Goal: Transaction & Acquisition: Purchase product/service

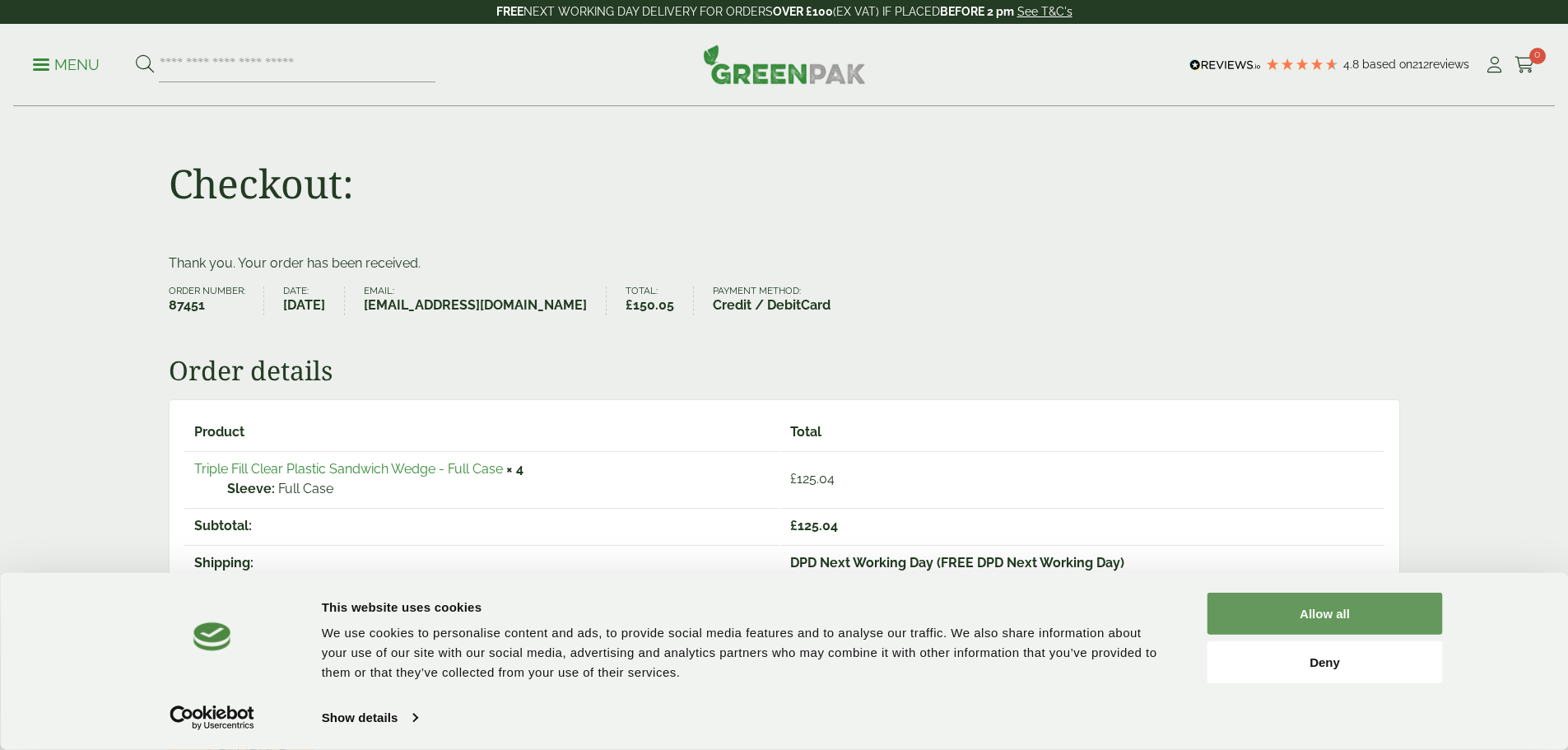
click at [1309, 615] on button "Allow all" at bounding box center [1325, 614] width 235 height 42
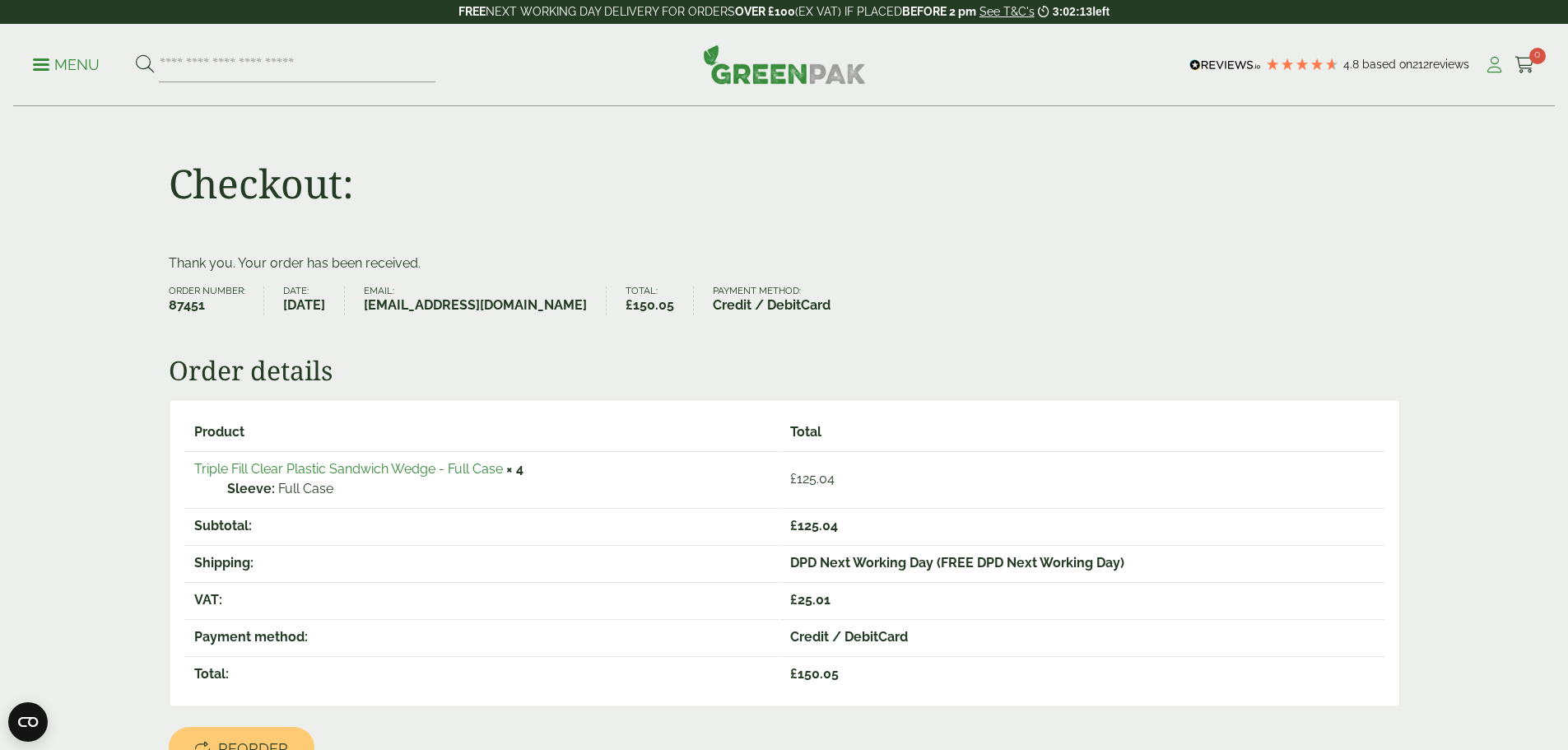
click at [1490, 67] on icon at bounding box center [1494, 65] width 21 height 17
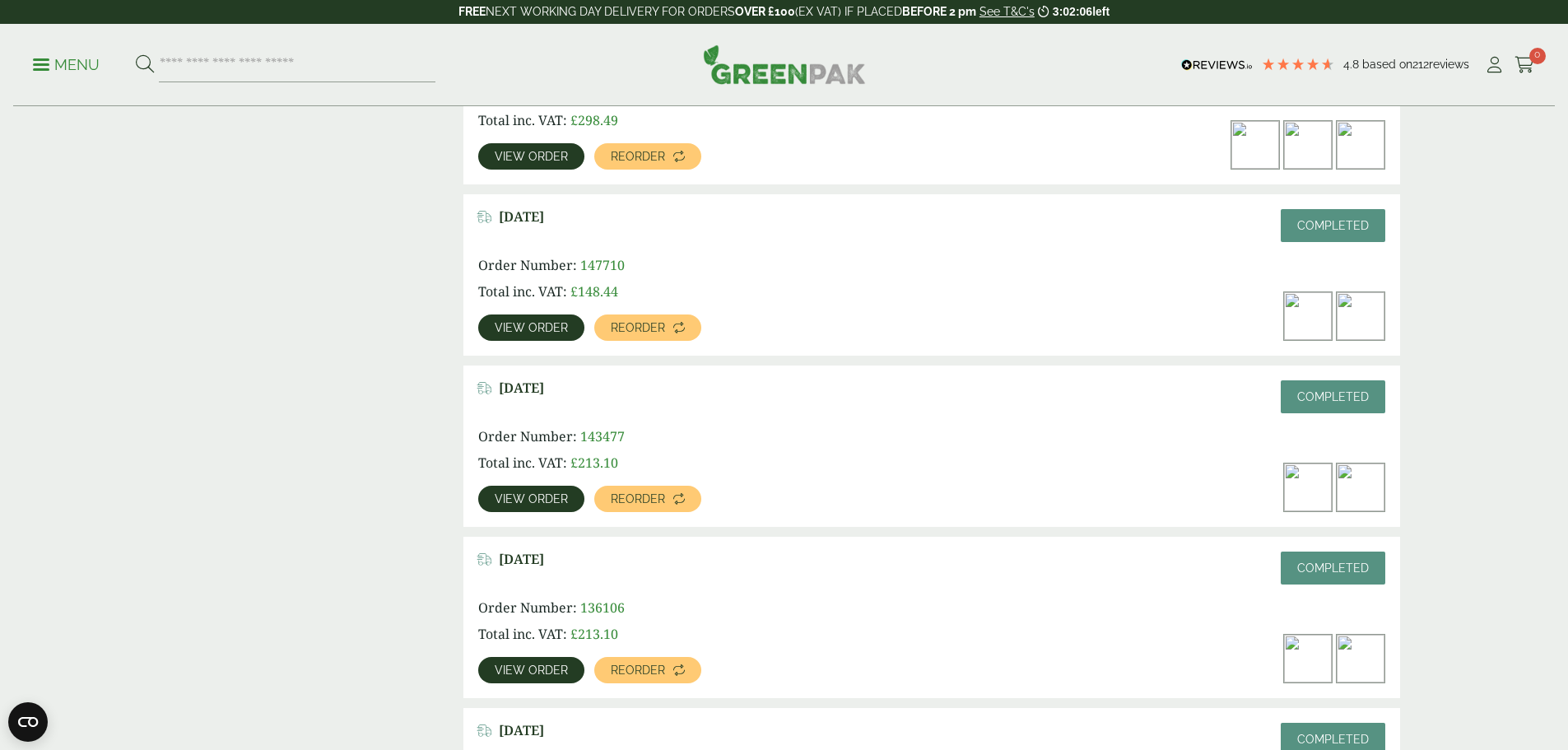
scroll to position [741, 0]
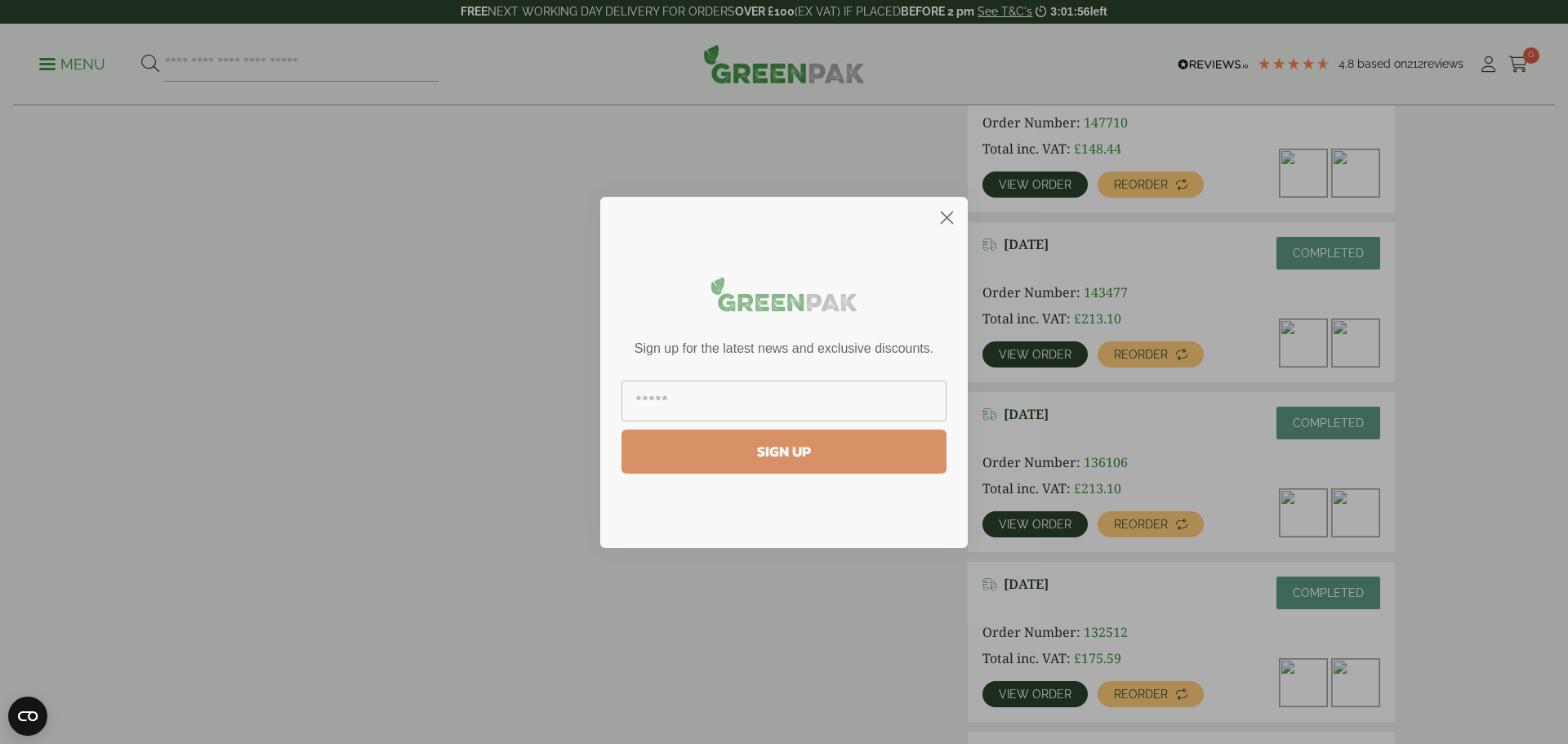
click at [943, 215] on circle "Close dialog" at bounding box center [947, 217] width 27 height 27
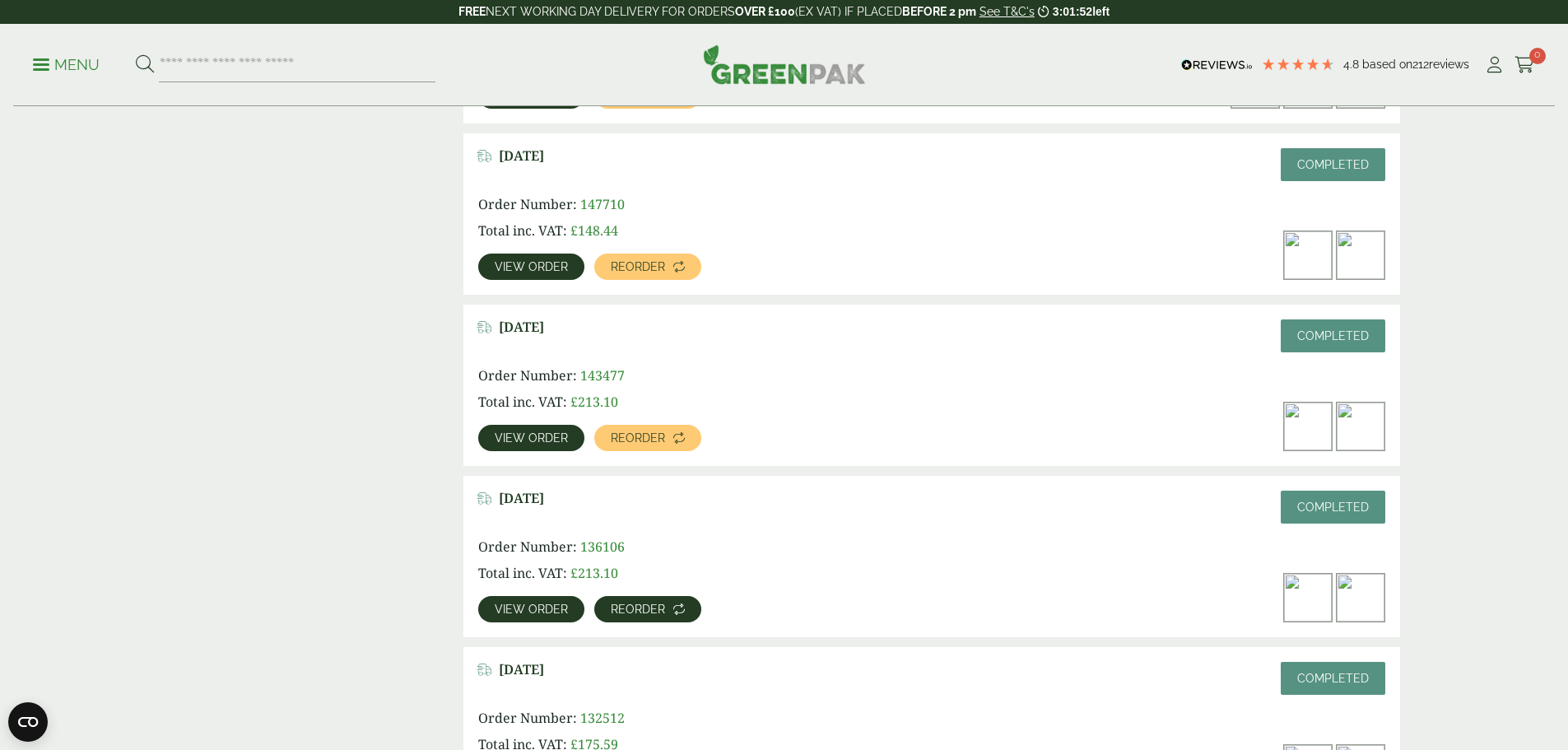
click at [665, 604] on span "Reorder" at bounding box center [638, 609] width 54 height 12
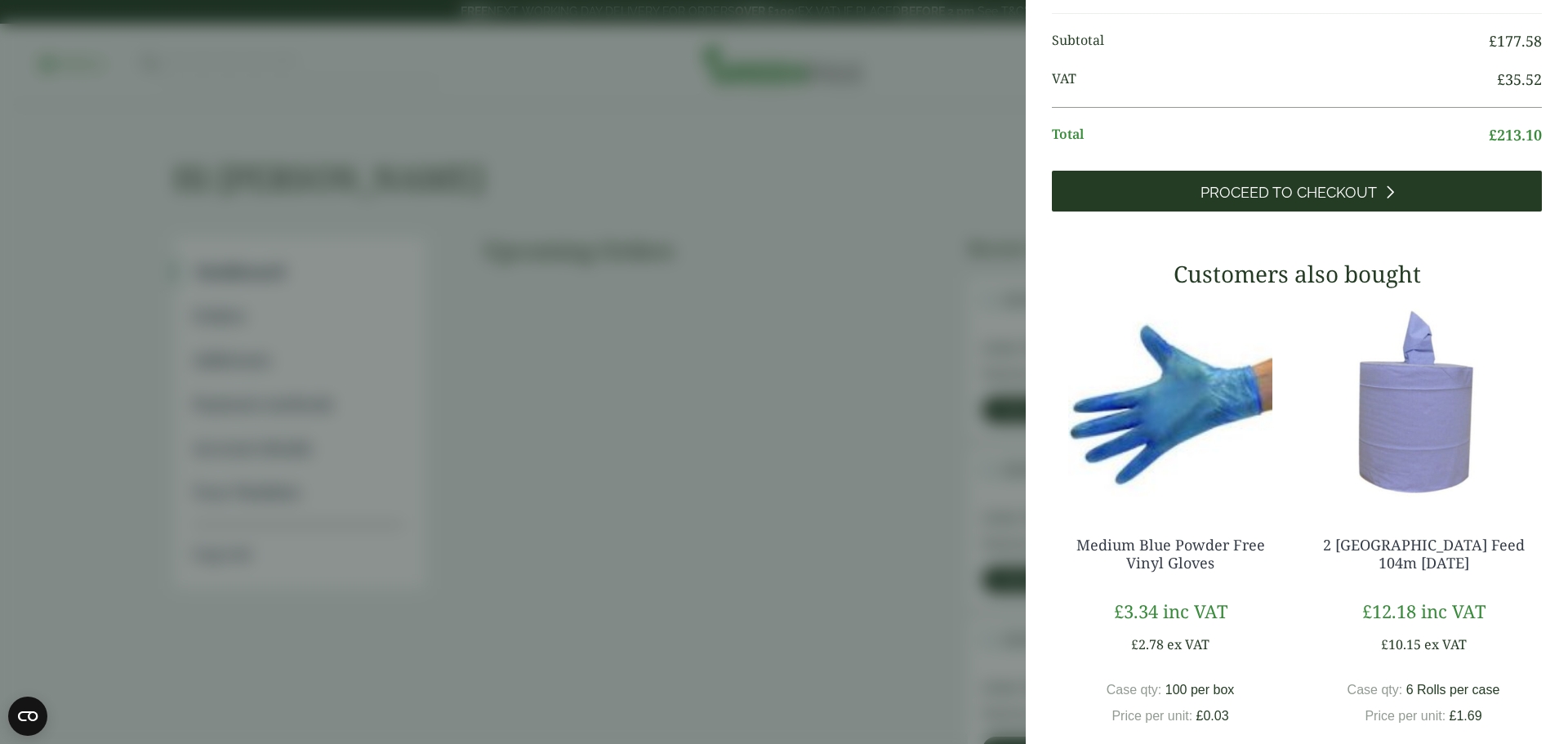
scroll to position [245, 0]
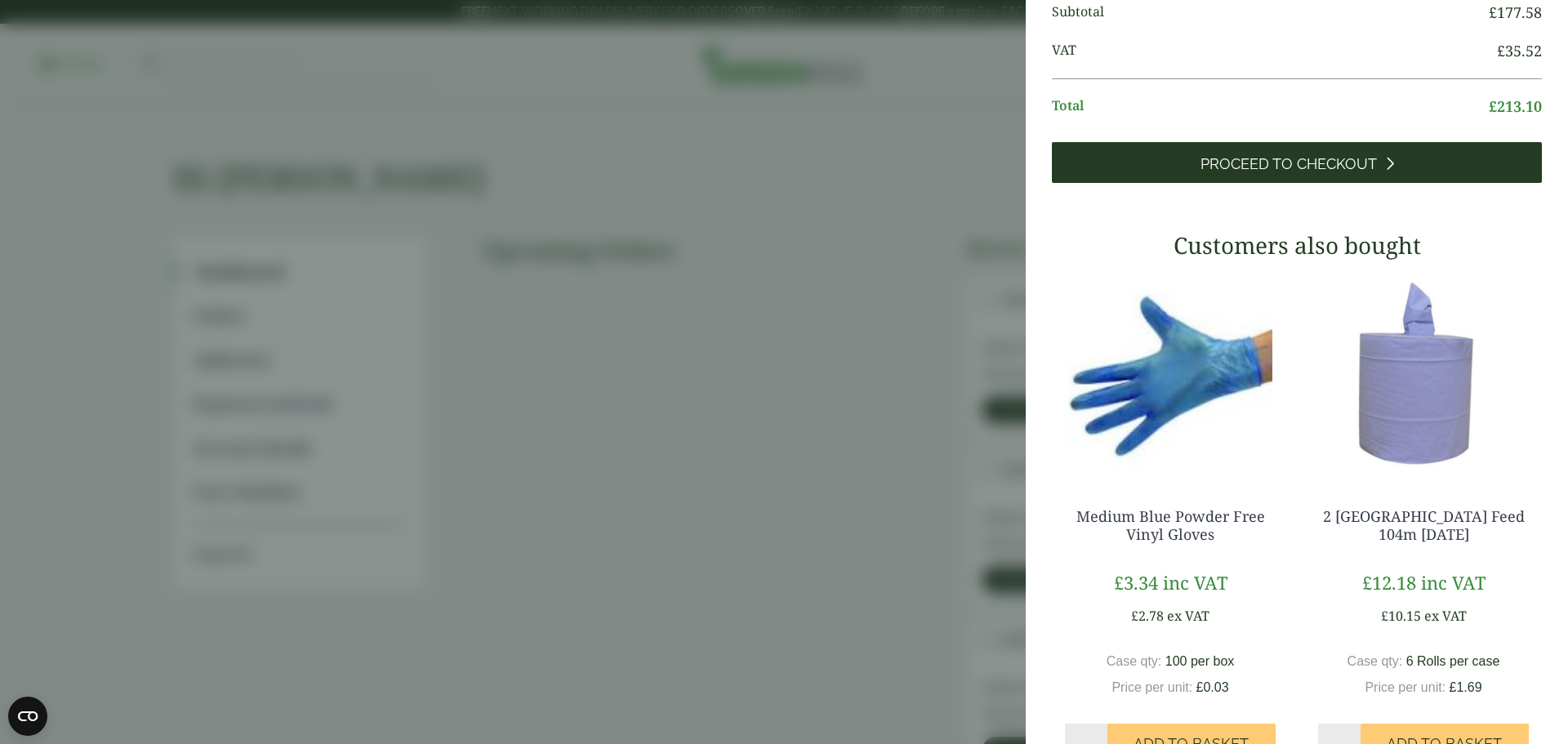
click at [1277, 173] on span "Proceed to Checkout" at bounding box center [1289, 164] width 177 height 18
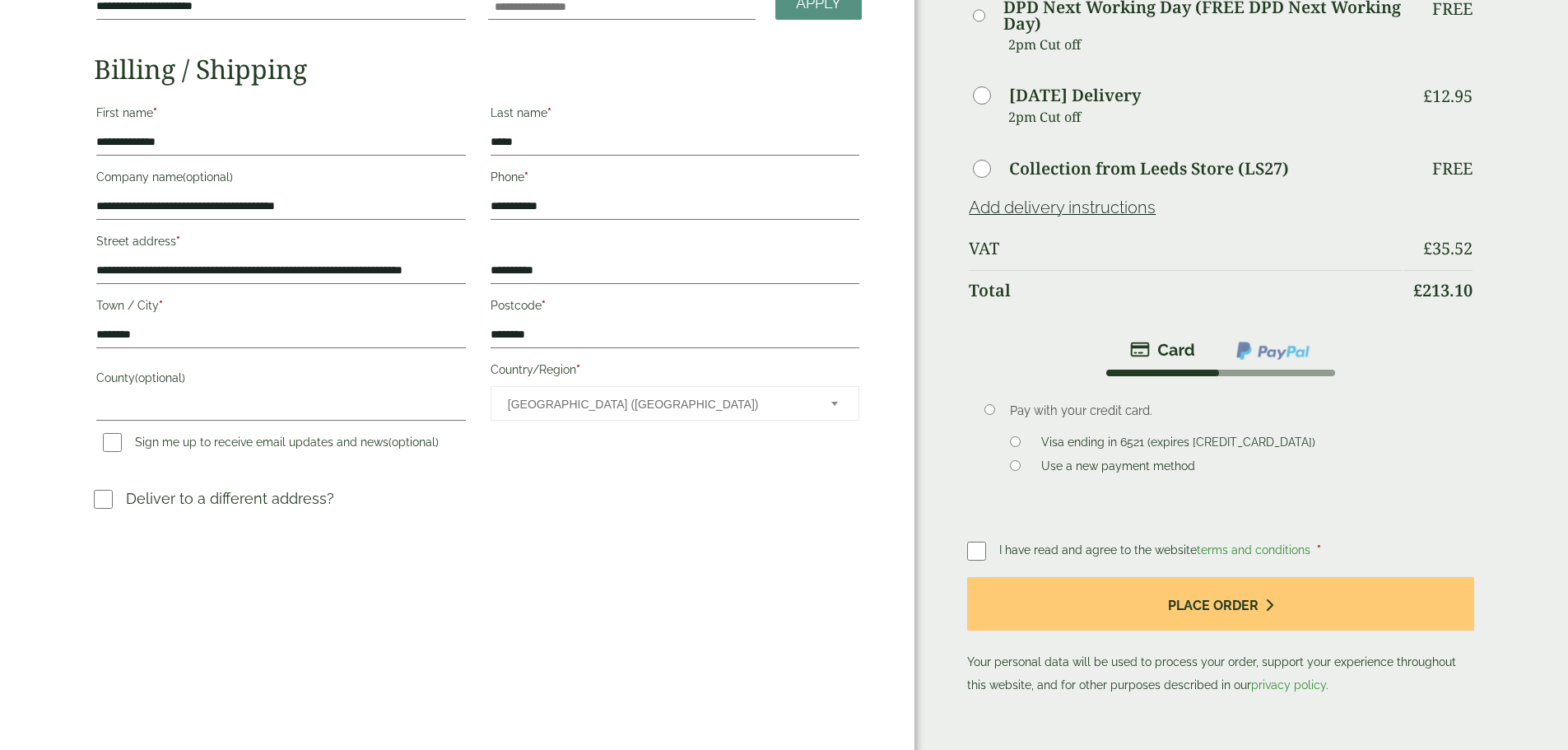
scroll to position [329, 0]
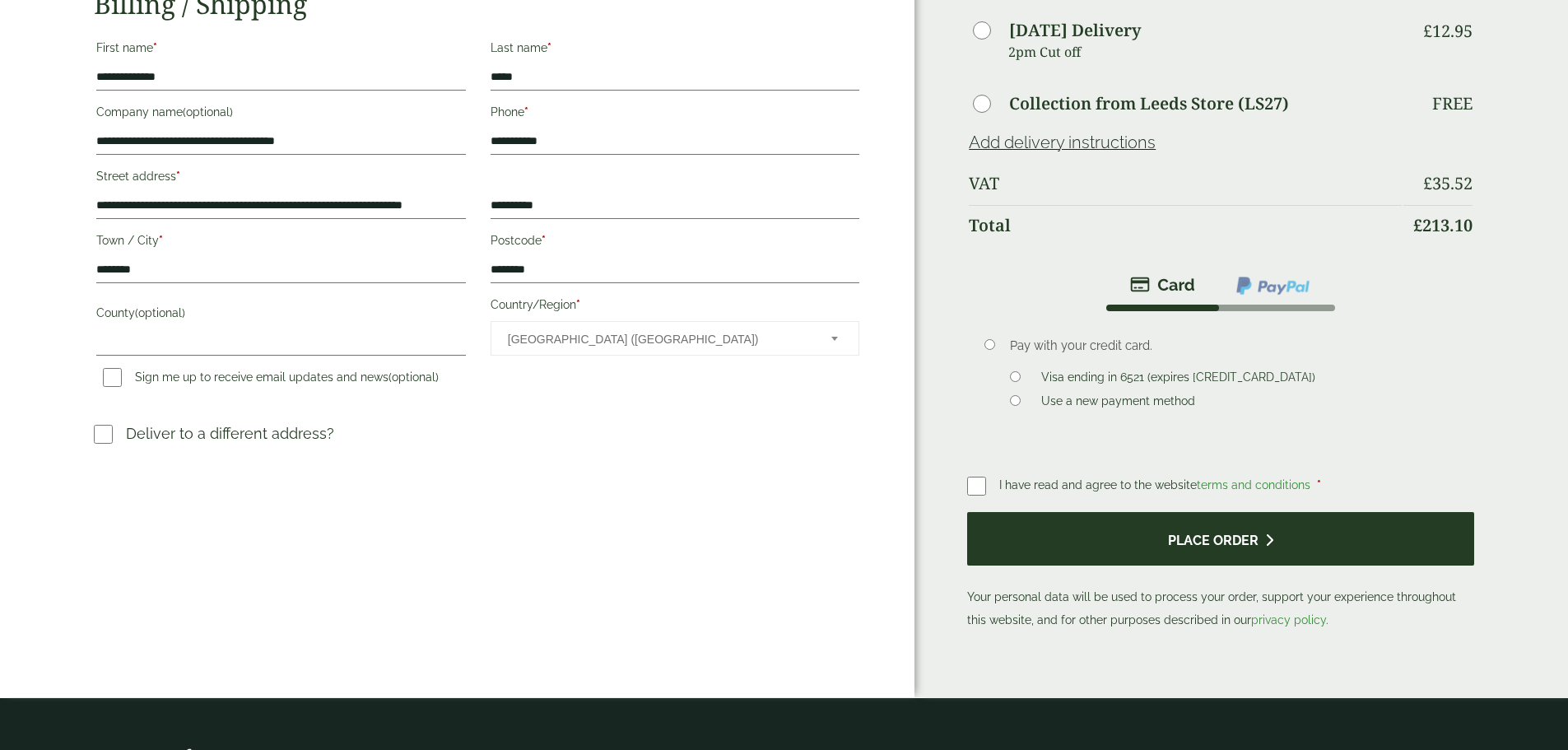
click at [1233, 512] on button "Place order" at bounding box center [1220, 539] width 506 height 53
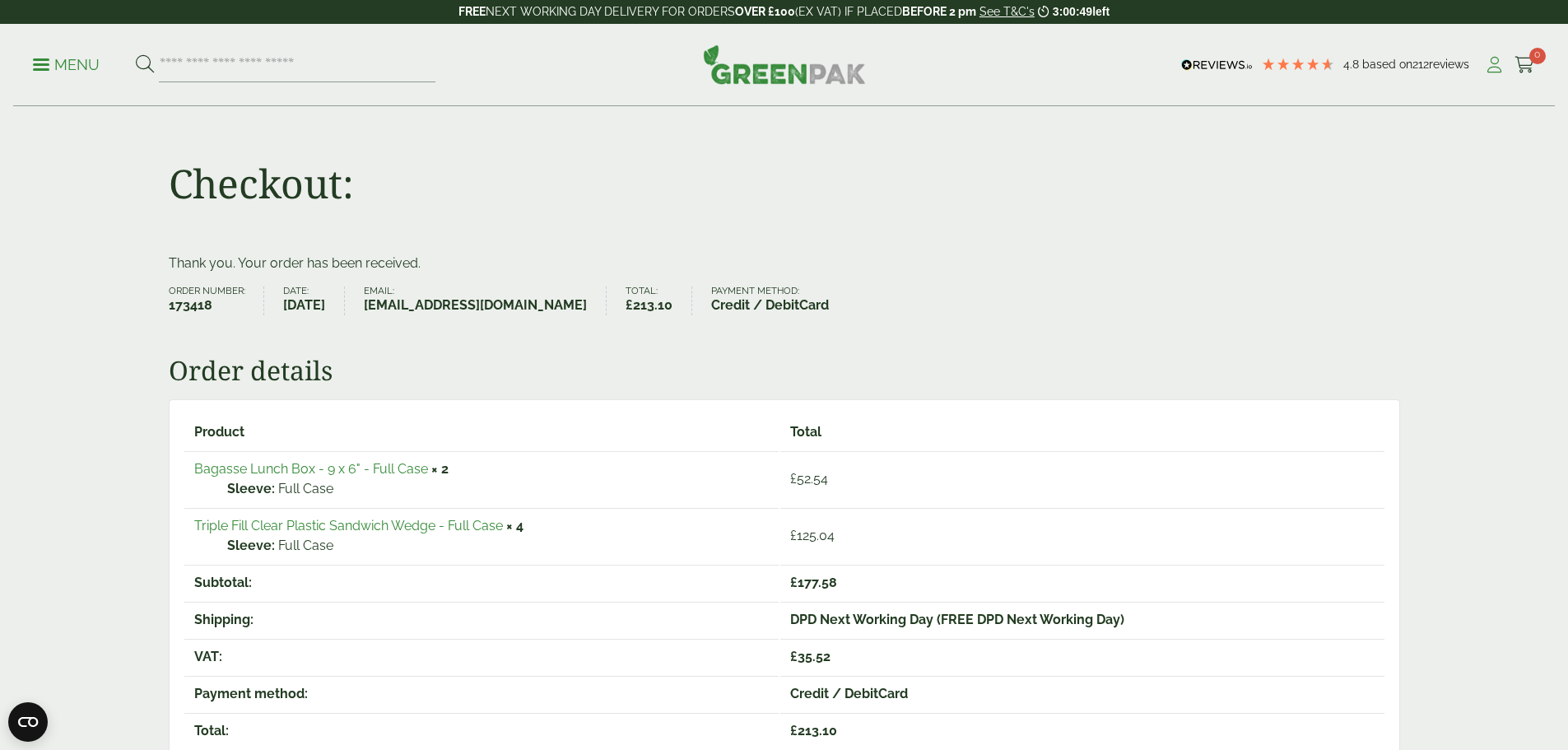
click at [1485, 67] on icon at bounding box center [1494, 65] width 21 height 17
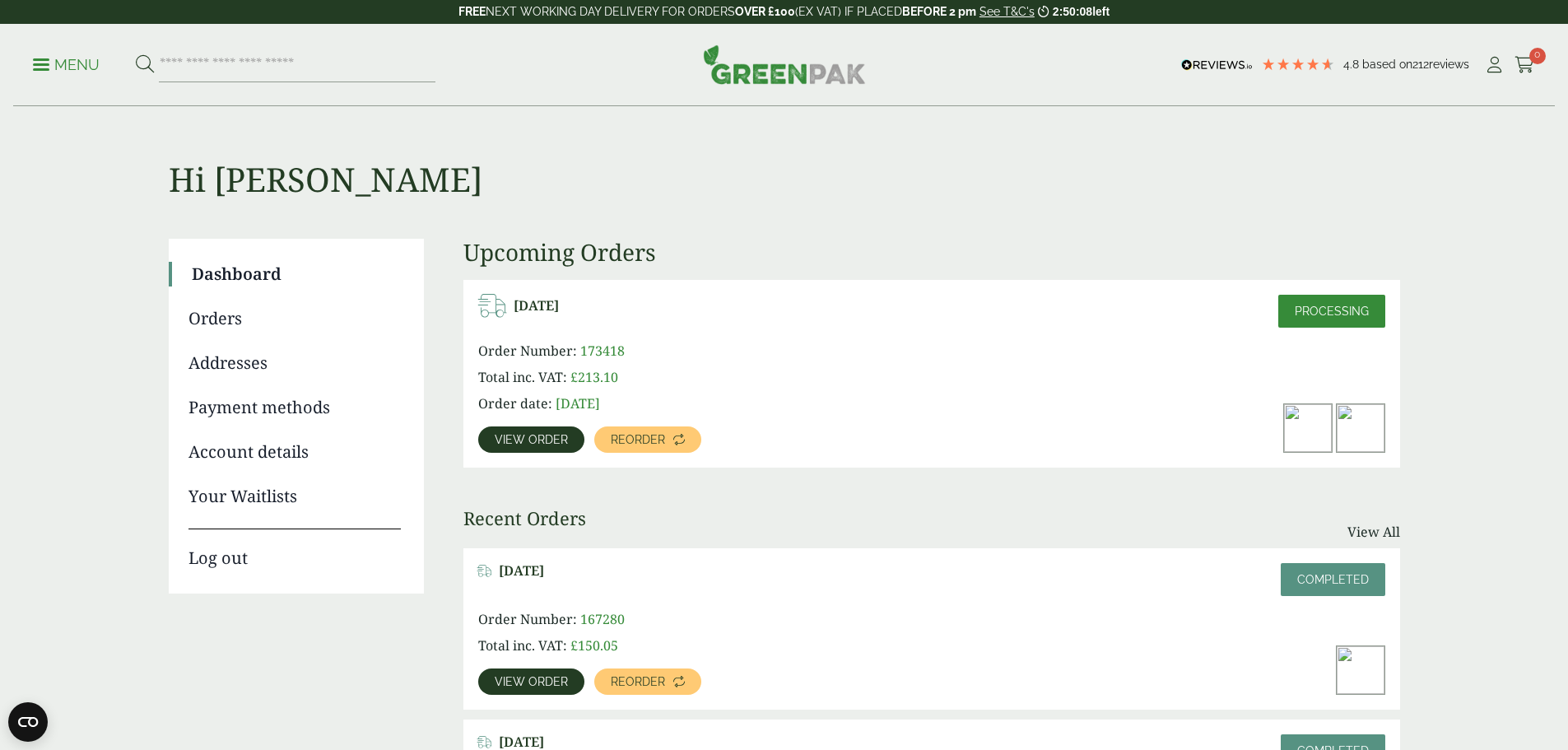
click at [48, 67] on p "Menu" at bounding box center [67, 65] width 67 height 20
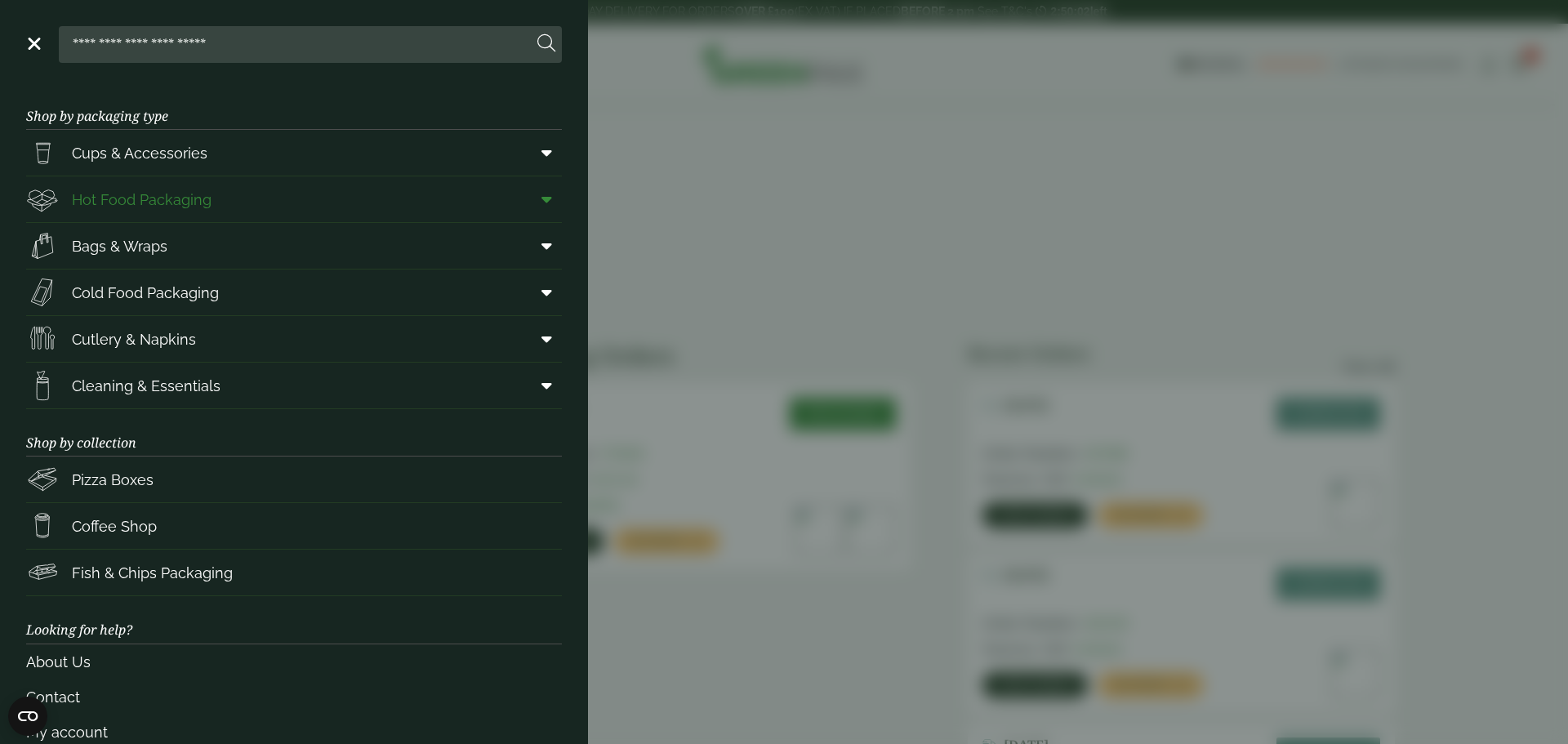
click at [176, 203] on span "Hot Food Packaging" at bounding box center [141, 200] width 139 height 22
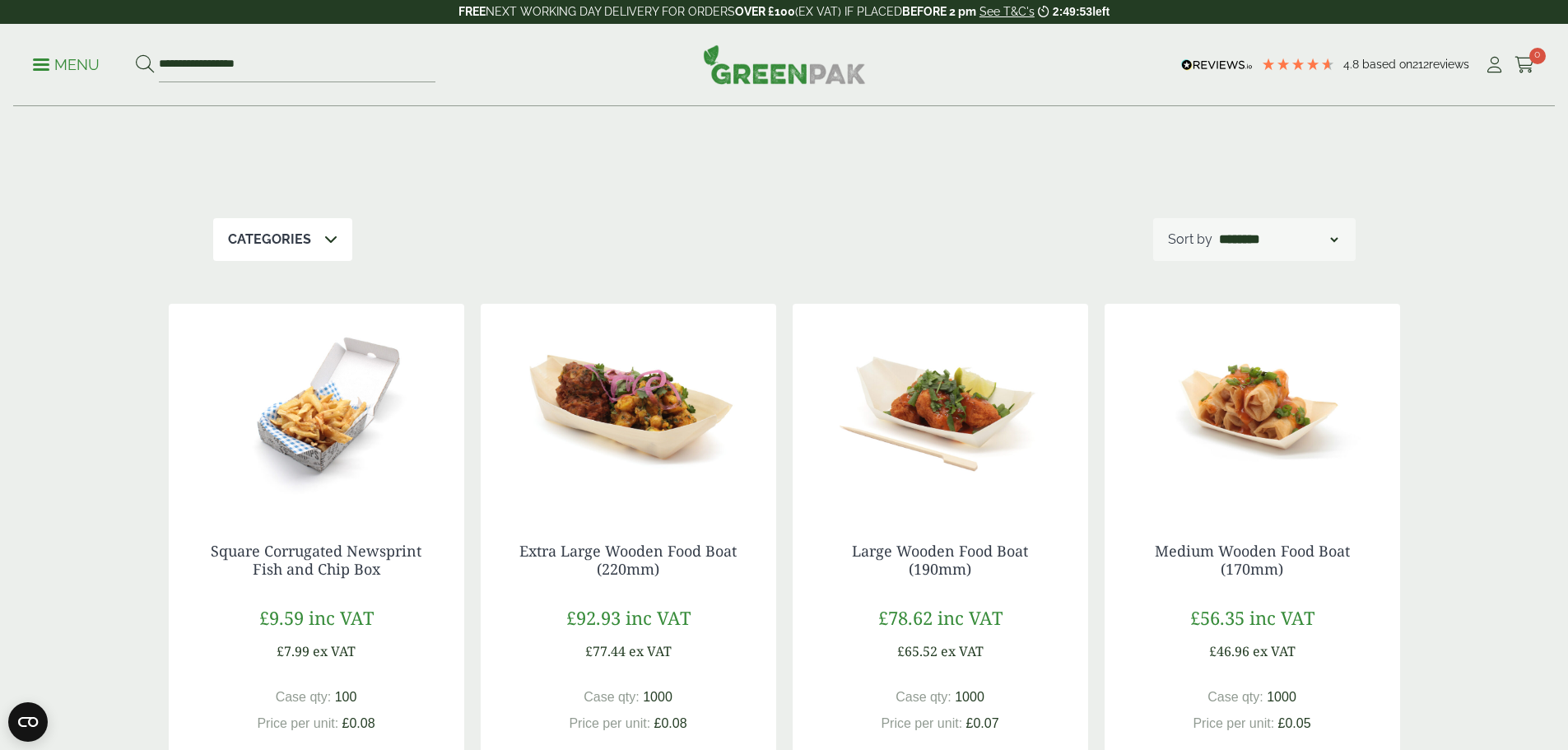
scroll to position [165, 0]
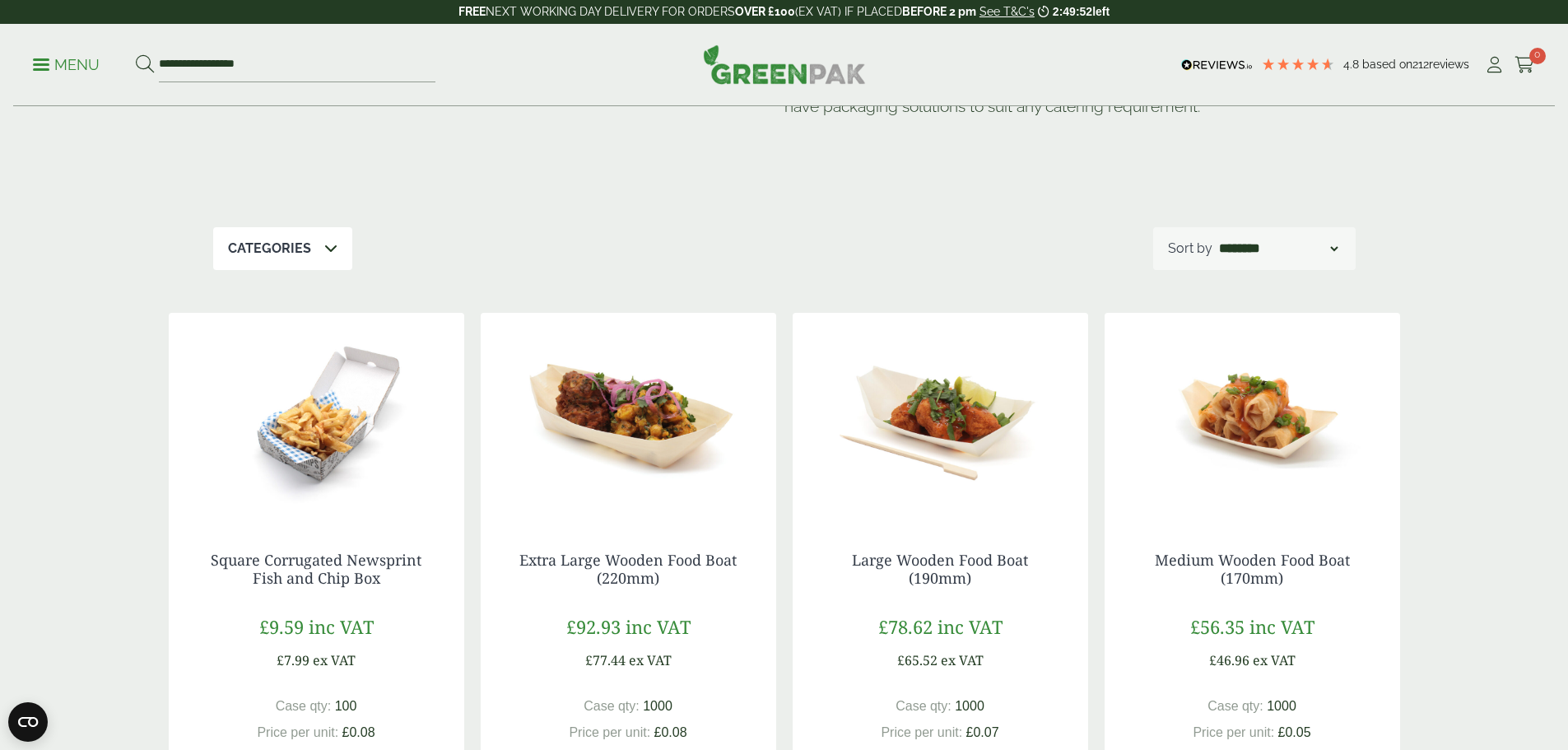
click at [336, 248] on div "Categories" at bounding box center [282, 248] width 139 height 42
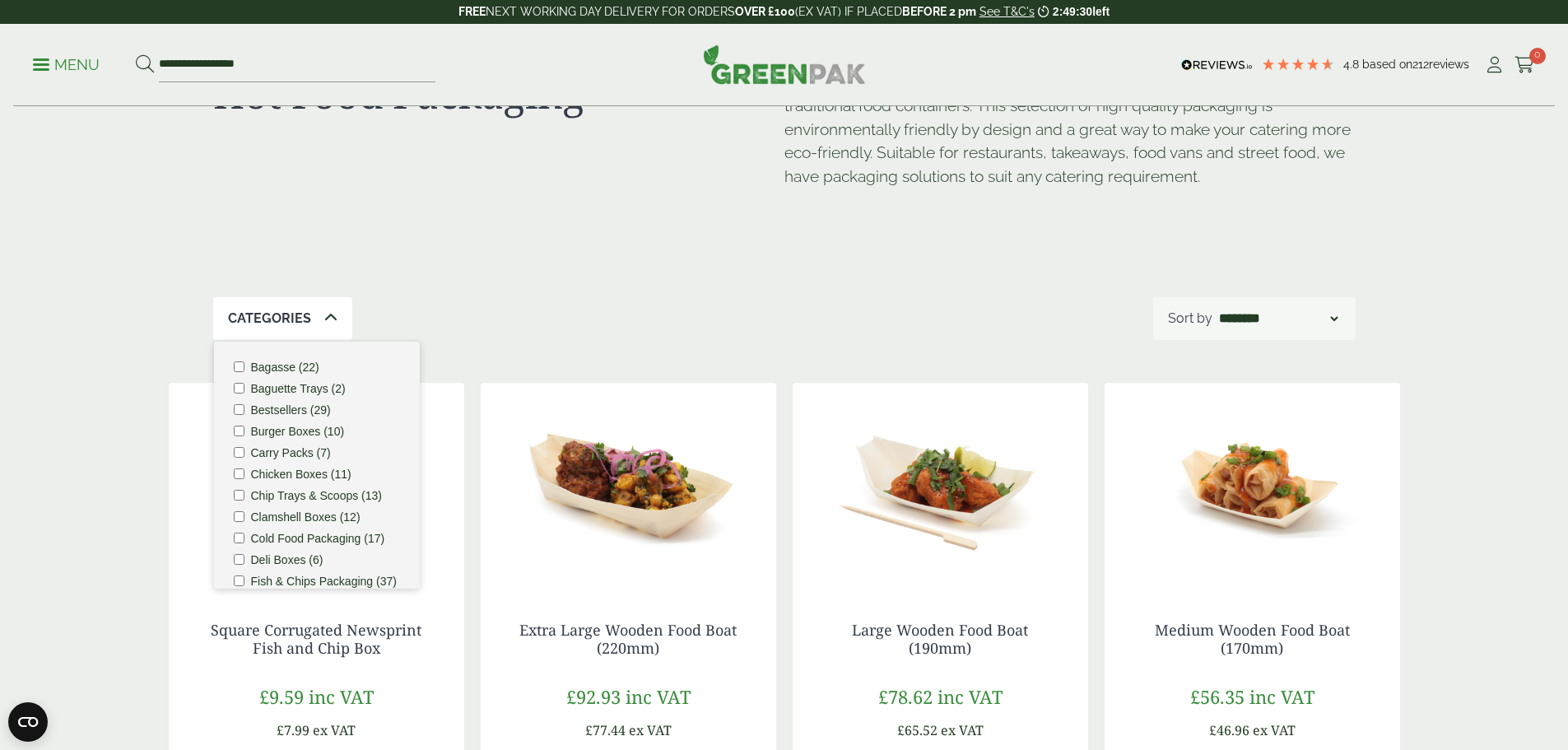
scroll to position [0, 0]
